Goal: Transaction & Acquisition: Purchase product/service

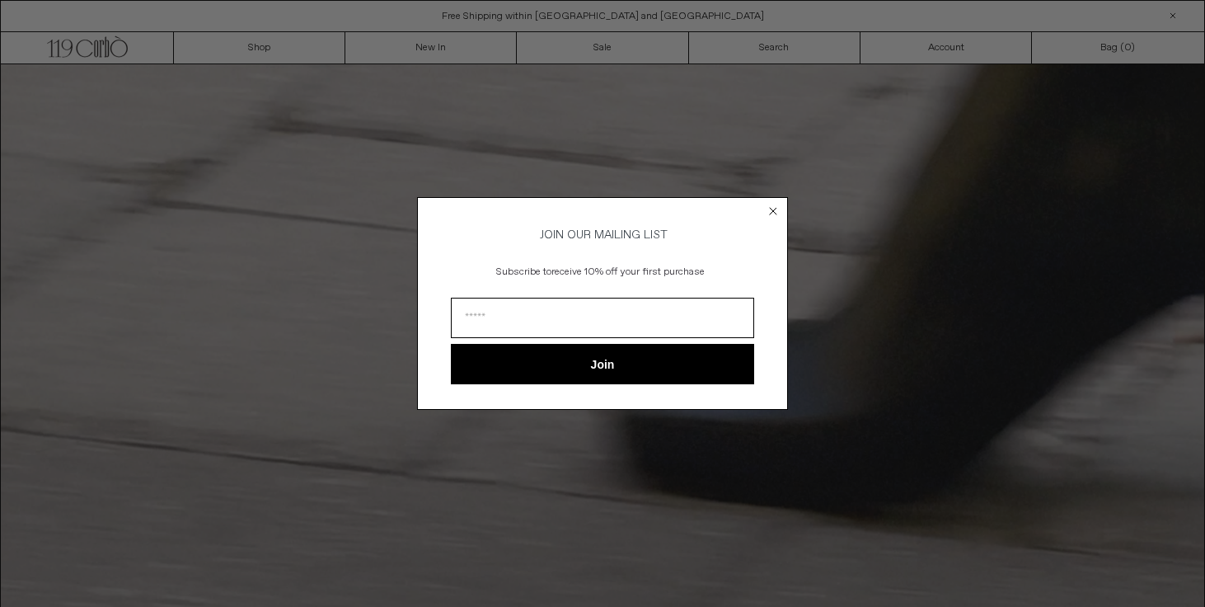
click at [772, 209] on circle "Close dialog" at bounding box center [774, 211] width 16 height 16
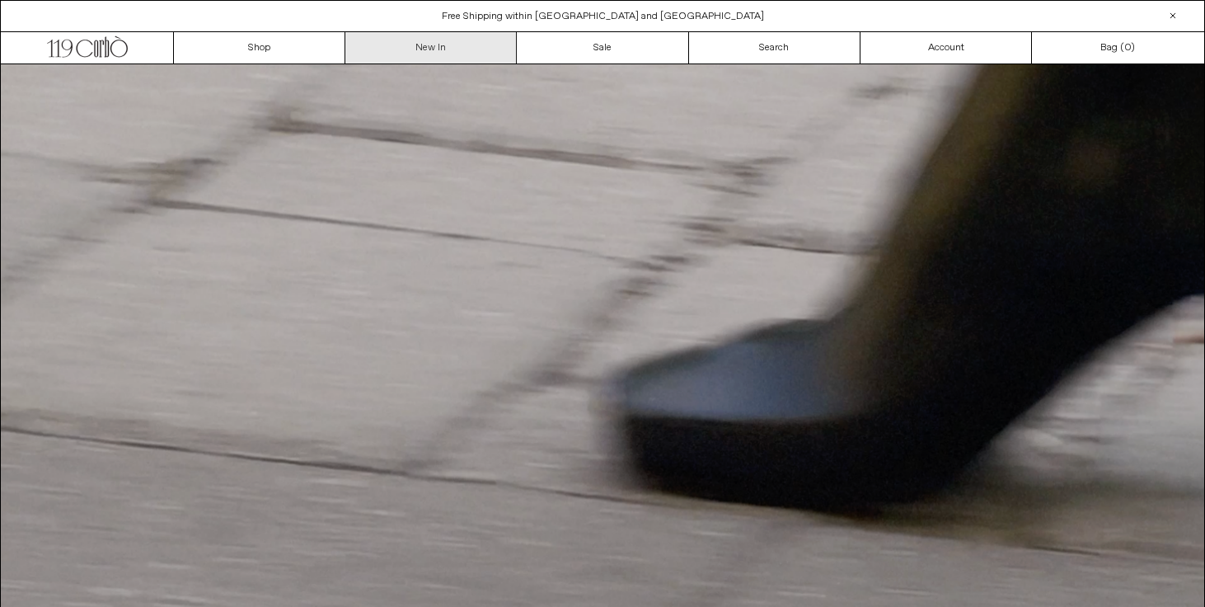
click at [440, 50] on link "New In" at bounding box center [430, 47] width 171 height 31
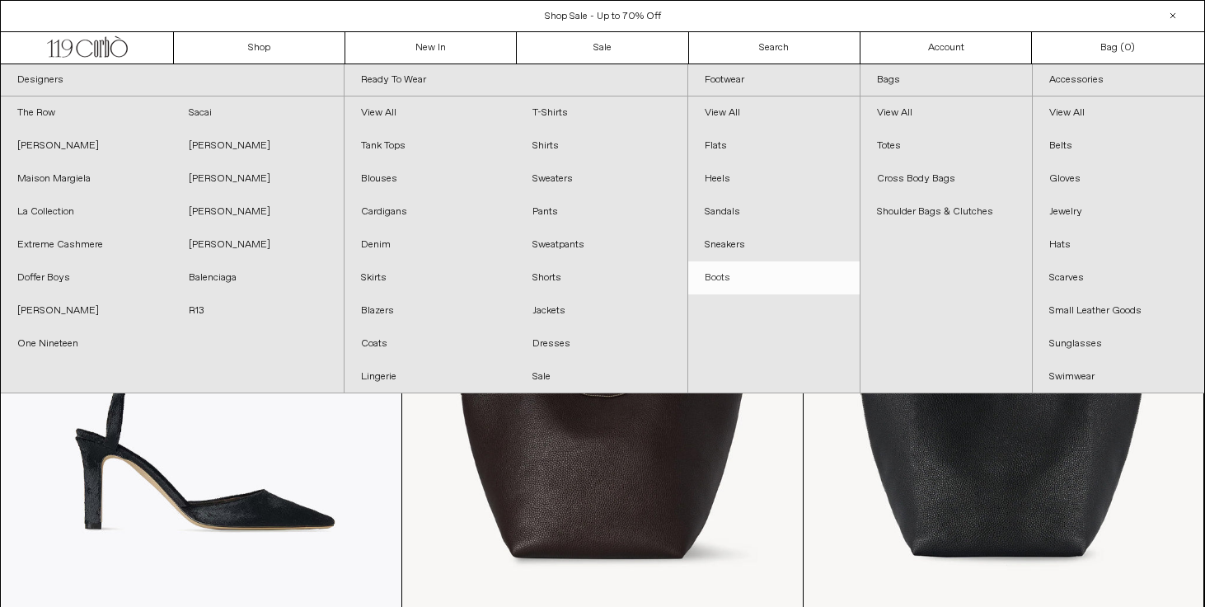
click at [726, 274] on link "Boots" at bounding box center [773, 277] width 171 height 33
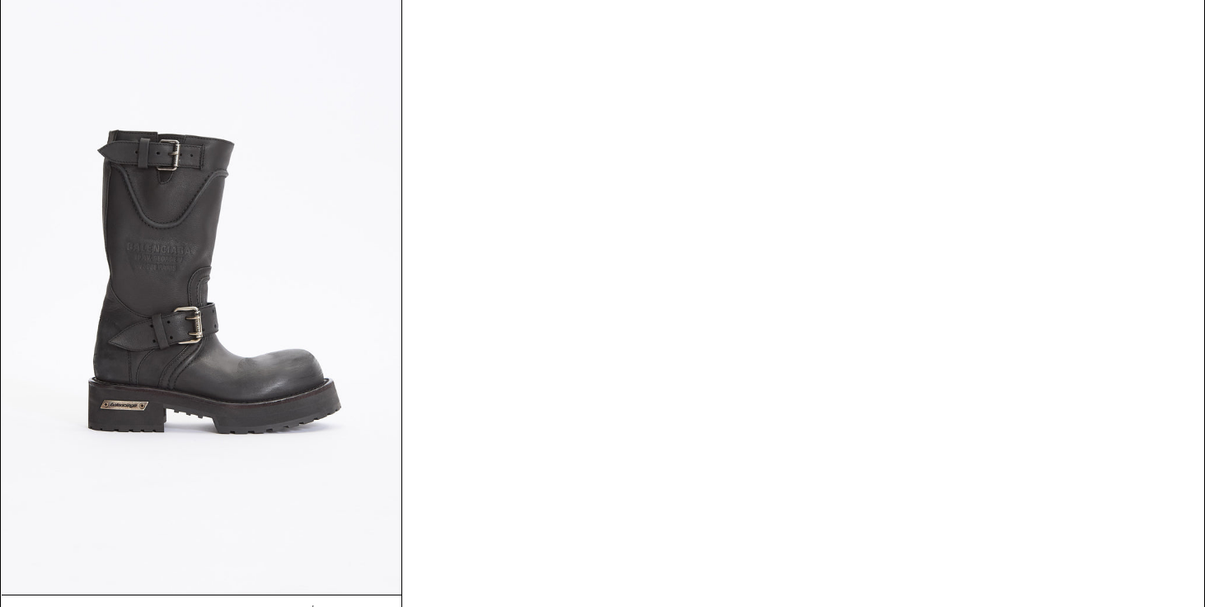
scroll to position [3354, 0]
